Goal: Information Seeking & Learning: Learn about a topic

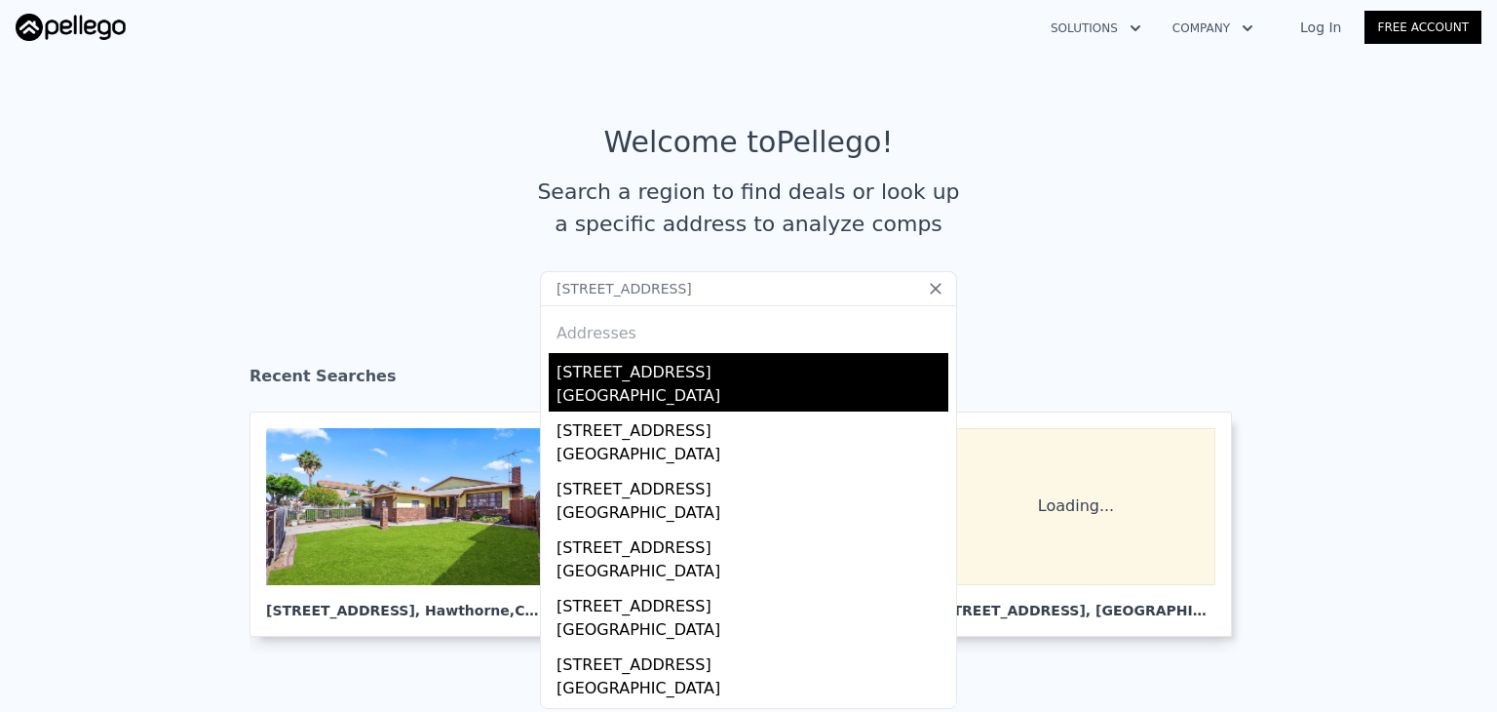
type input "[STREET_ADDRESS]"
click at [754, 378] on div "[STREET_ADDRESS]" at bounding box center [753, 368] width 392 height 31
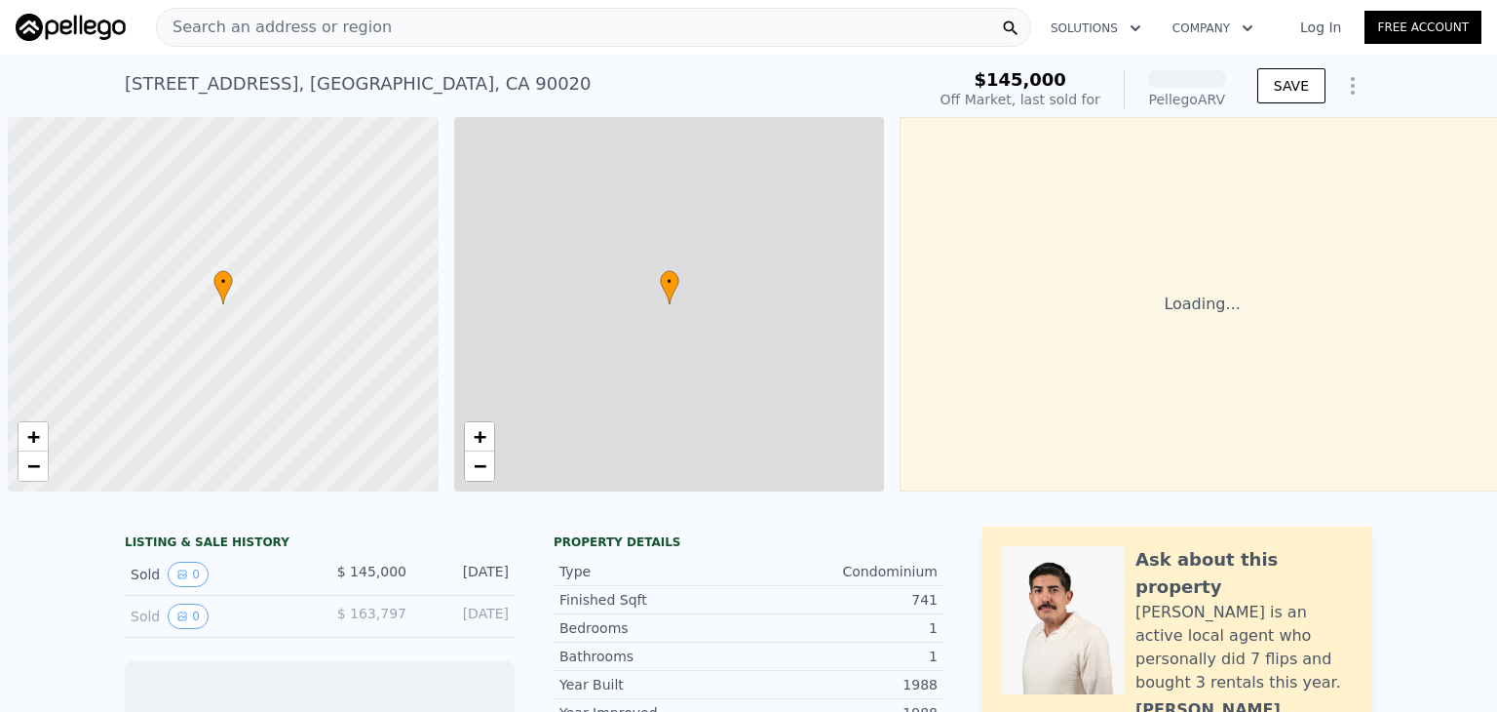
scroll to position [0, 8]
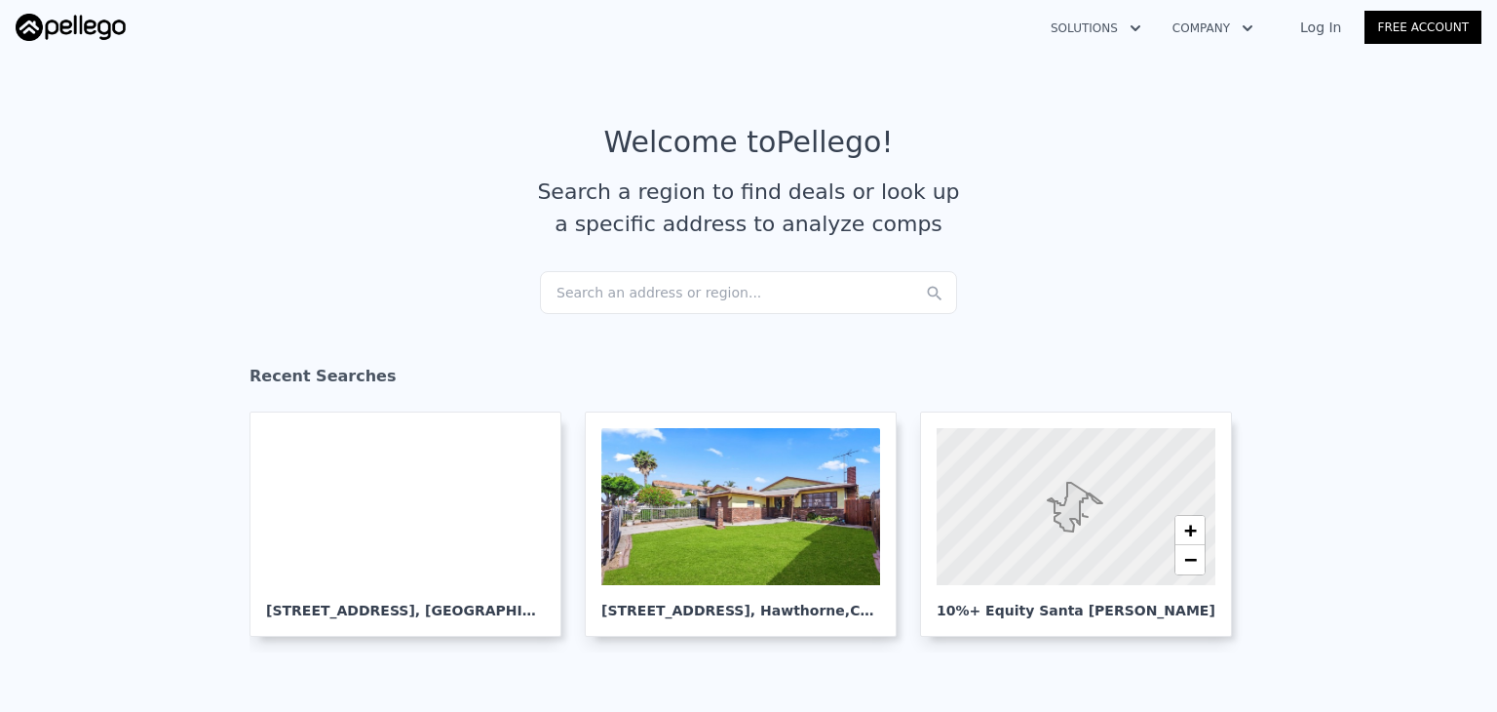
click at [664, 289] on div "Search an address or region..." at bounding box center [748, 292] width 417 height 43
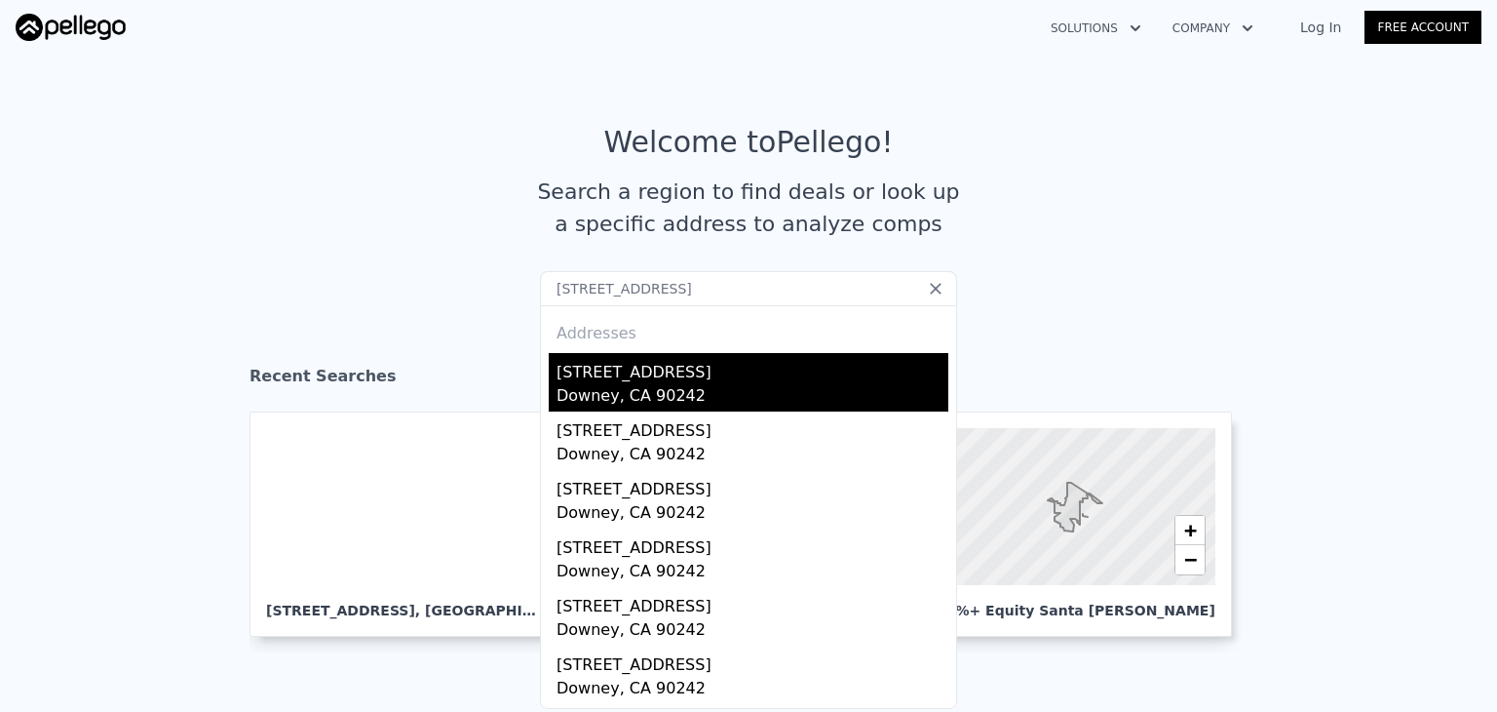
type input "8122 Cheyenne Ave Downey CA 90242"
click at [621, 361] on div "8122 Cheyenne Ave" at bounding box center [753, 368] width 392 height 31
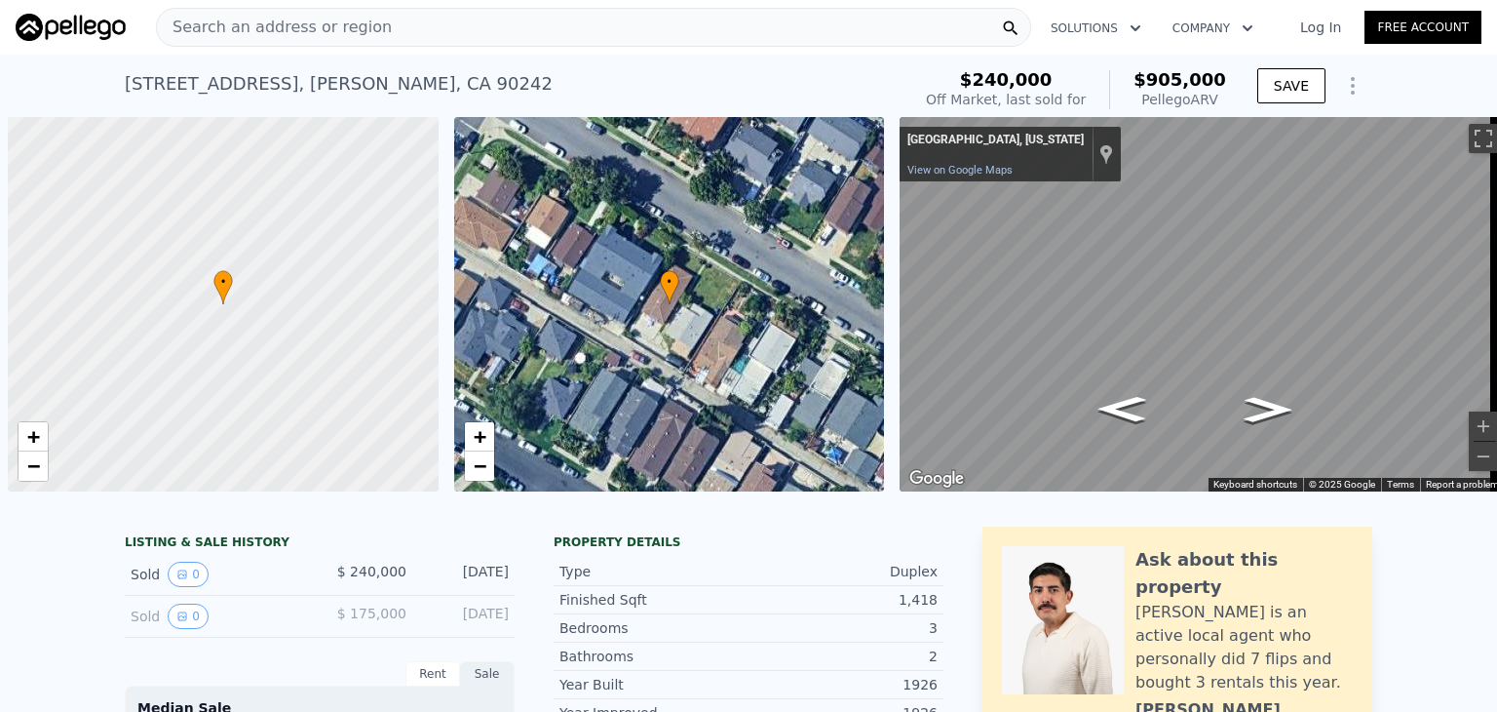
scroll to position [0, 8]
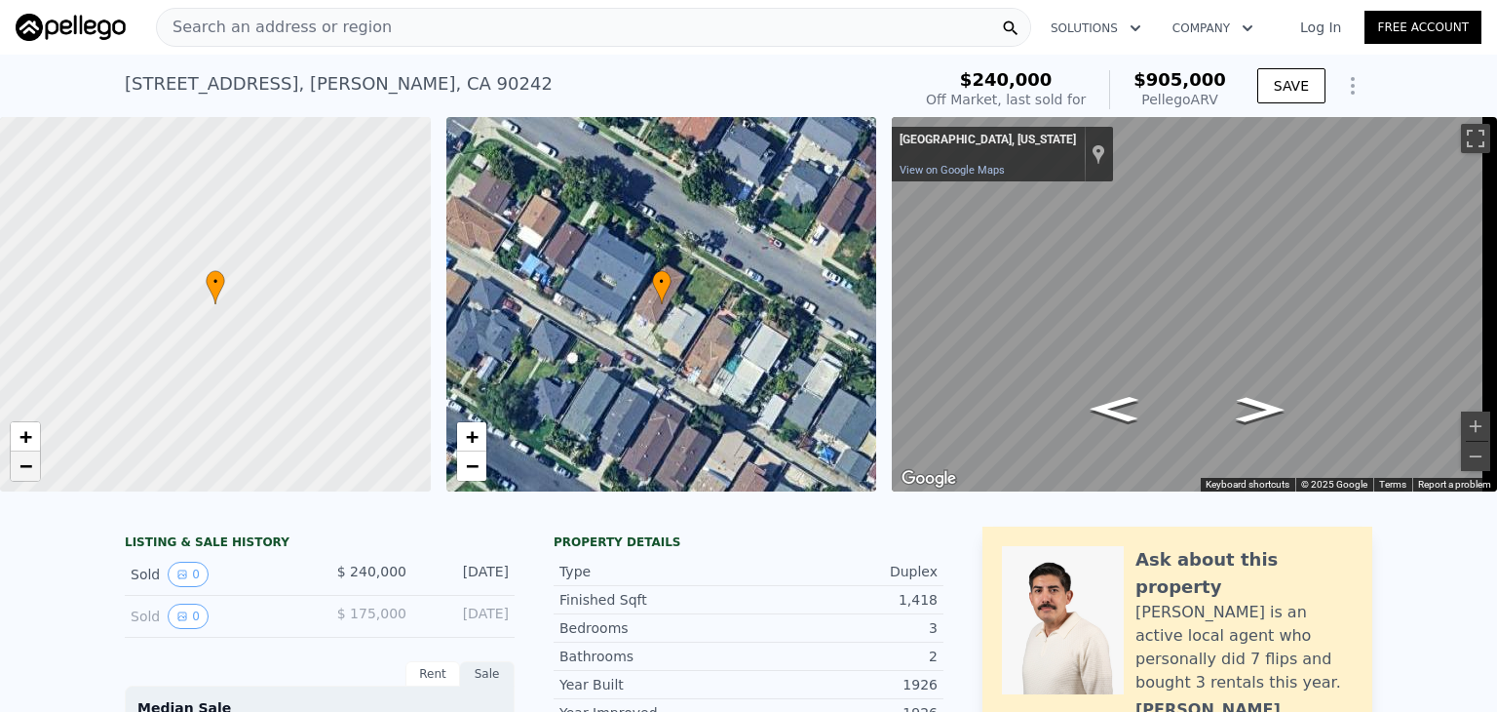
click at [23, 473] on span "−" at bounding box center [25, 465] width 13 height 24
click at [20, 428] on span "+" at bounding box center [25, 436] width 13 height 24
